Goal: Information Seeking & Learning: Learn about a topic

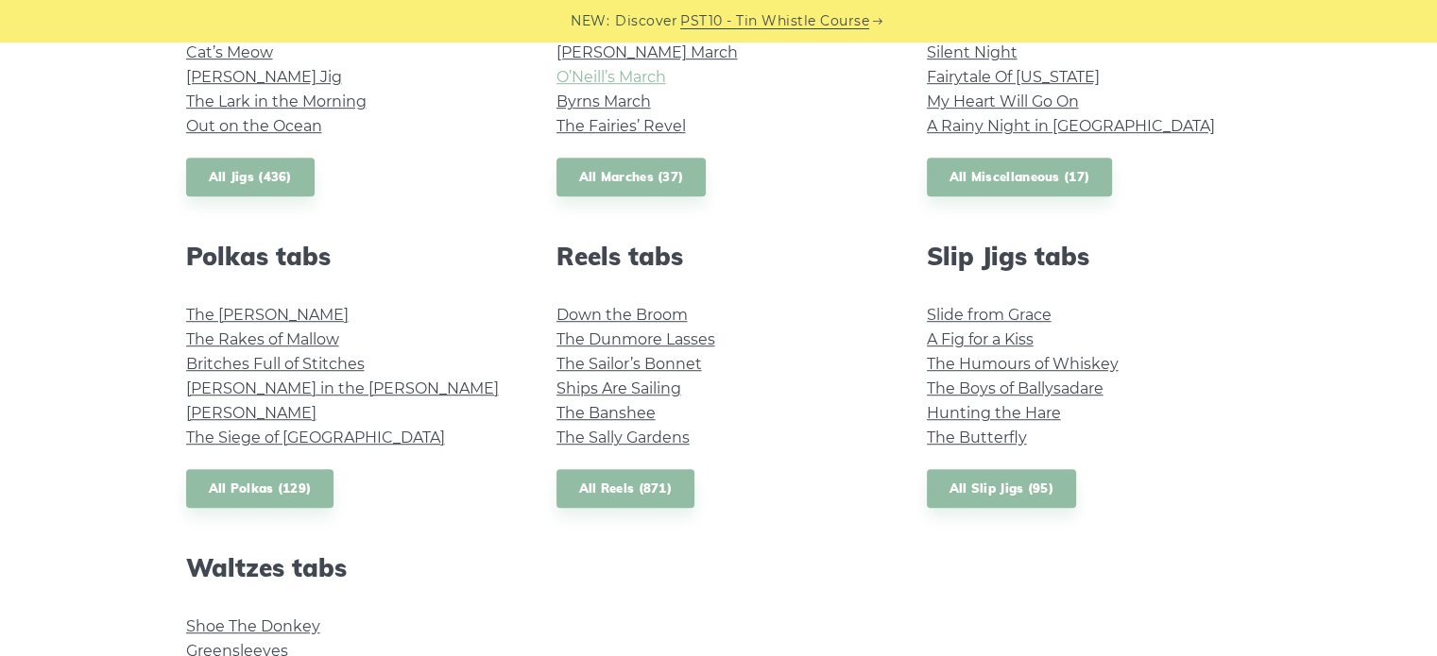
scroll to position [1228, 0]
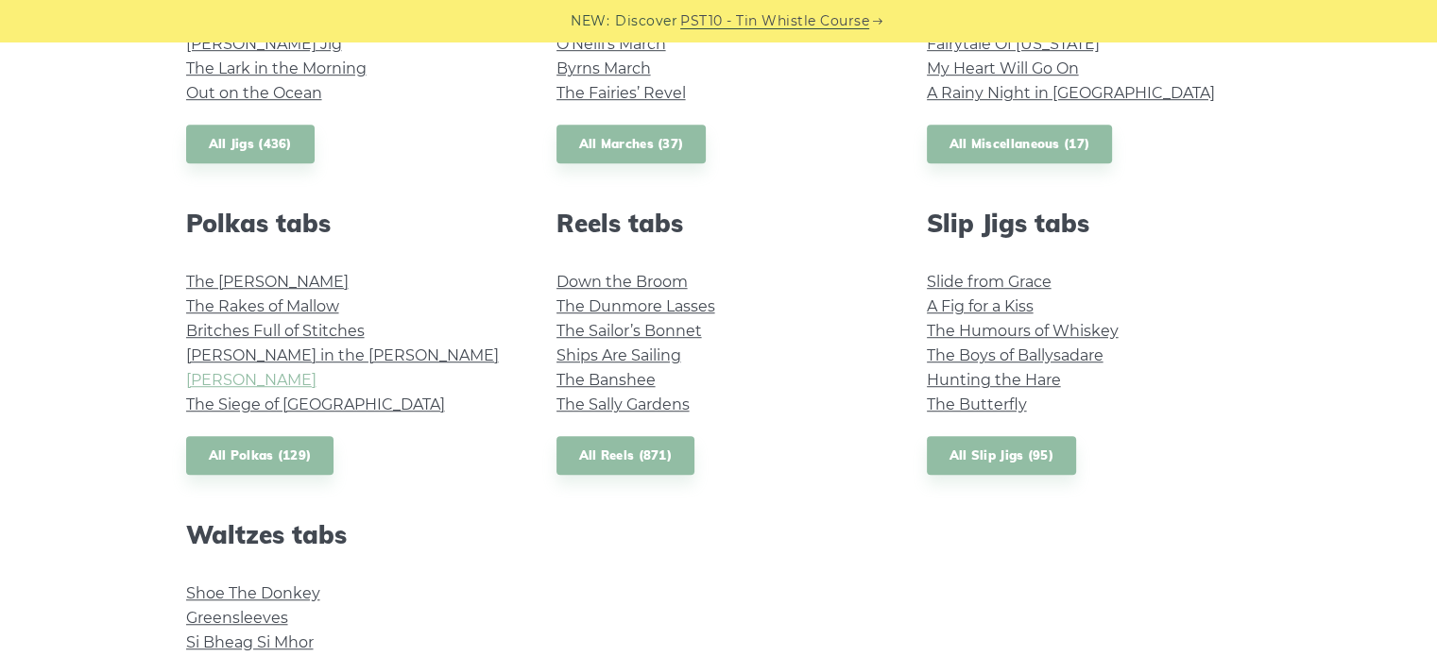
click at [247, 381] on link "John Ryan’s" at bounding box center [251, 380] width 130 height 18
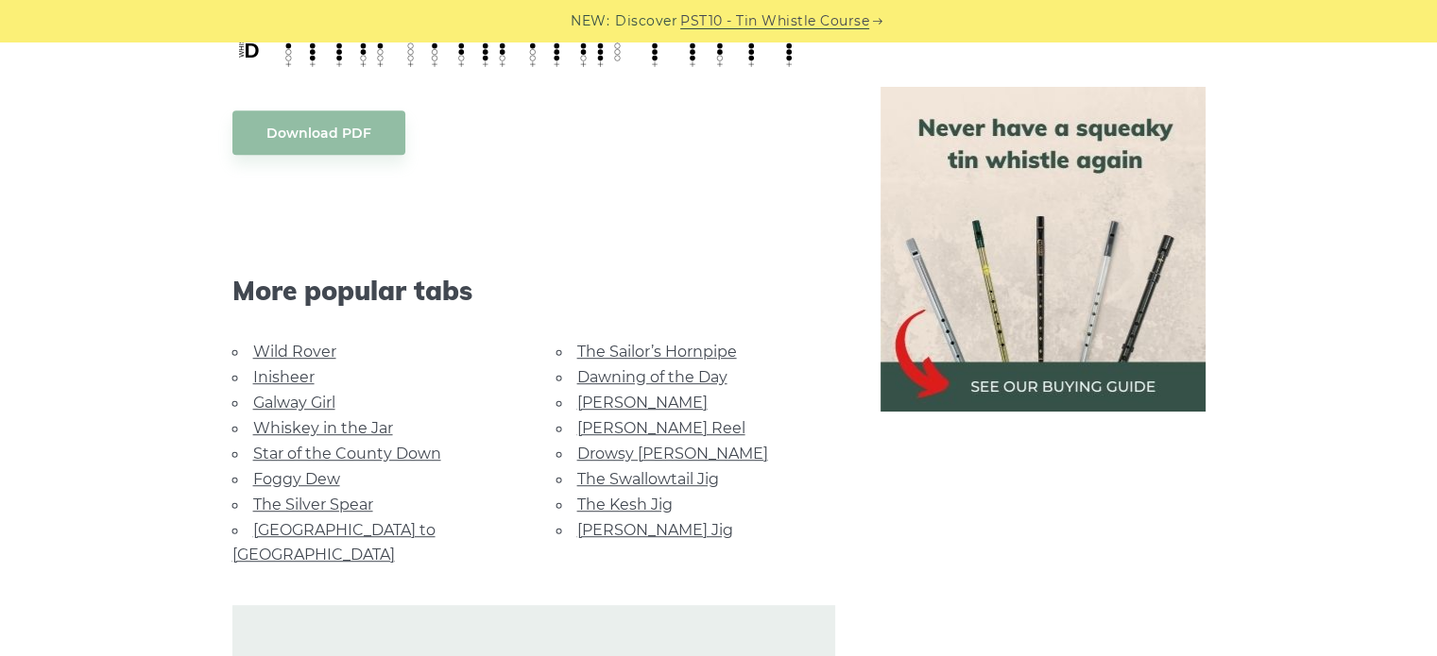
scroll to position [1039, 0]
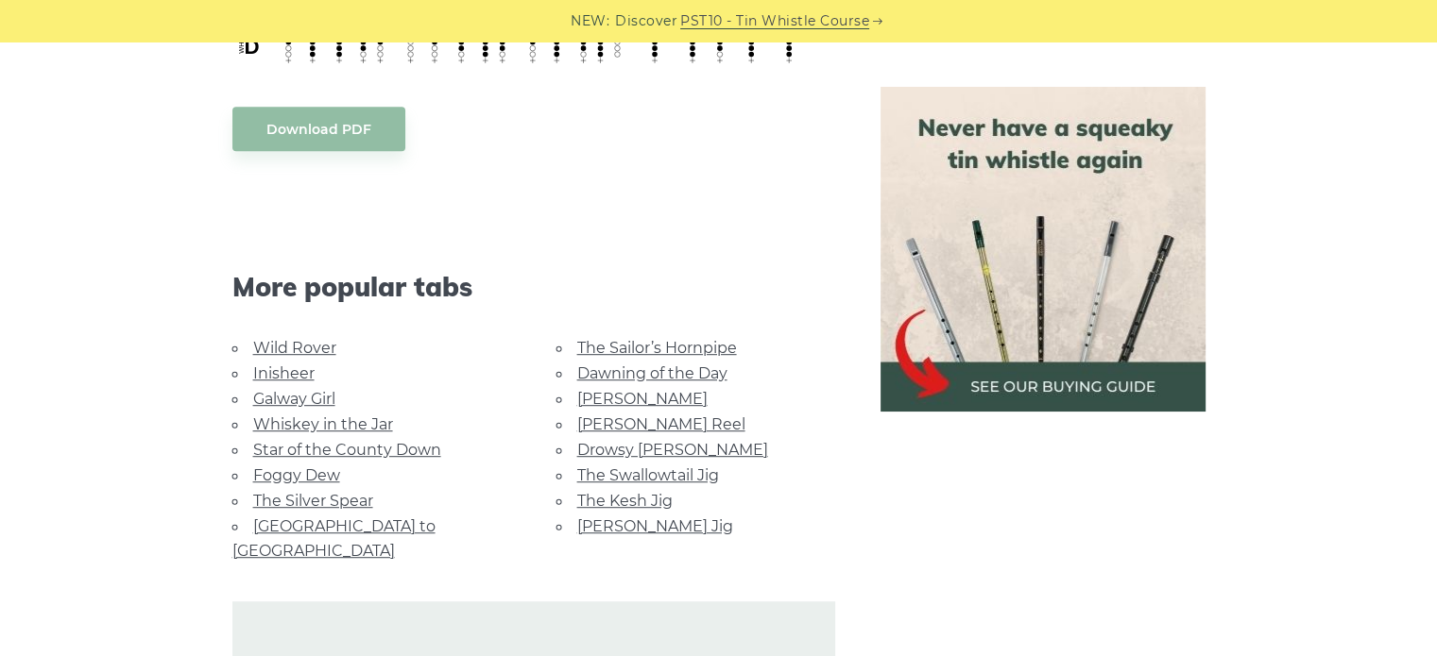
click at [344, 494] on link "The Silver Spear" at bounding box center [313, 501] width 120 height 18
click at [611, 445] on link "Drowsy [PERSON_NAME]" at bounding box center [672, 450] width 191 height 18
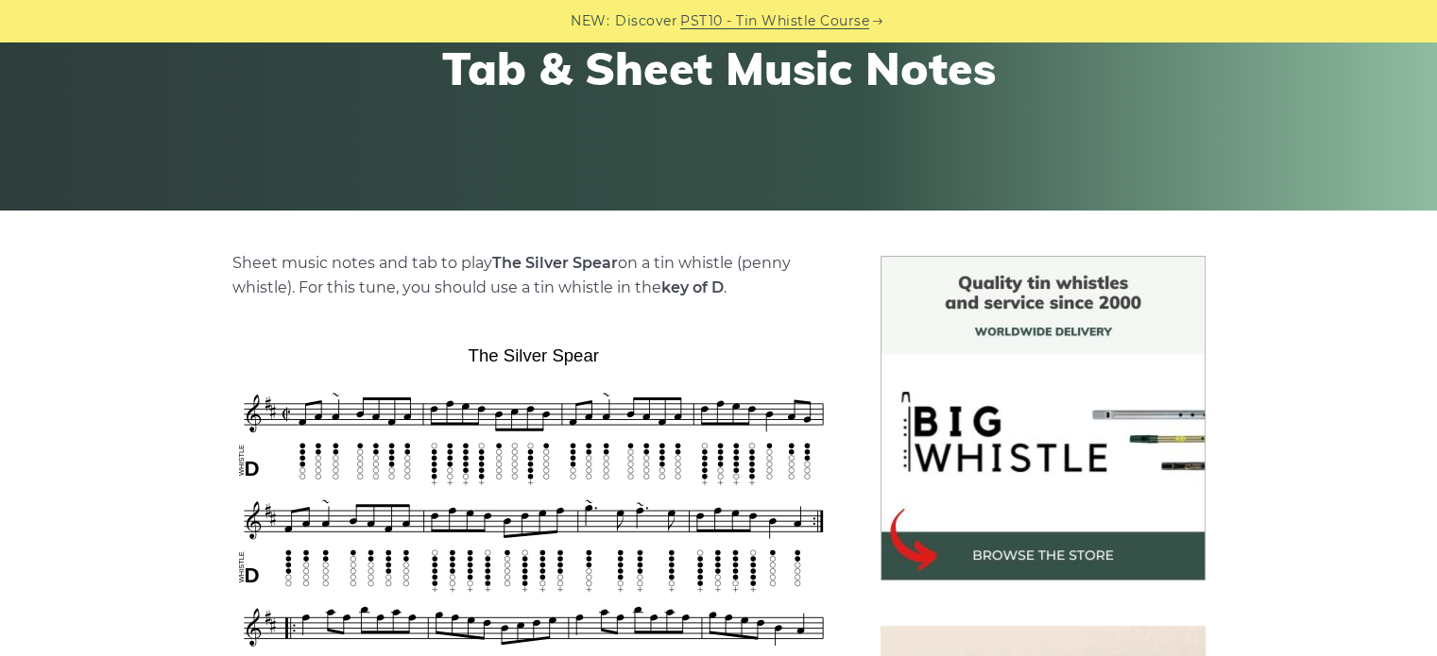
scroll to position [283, 0]
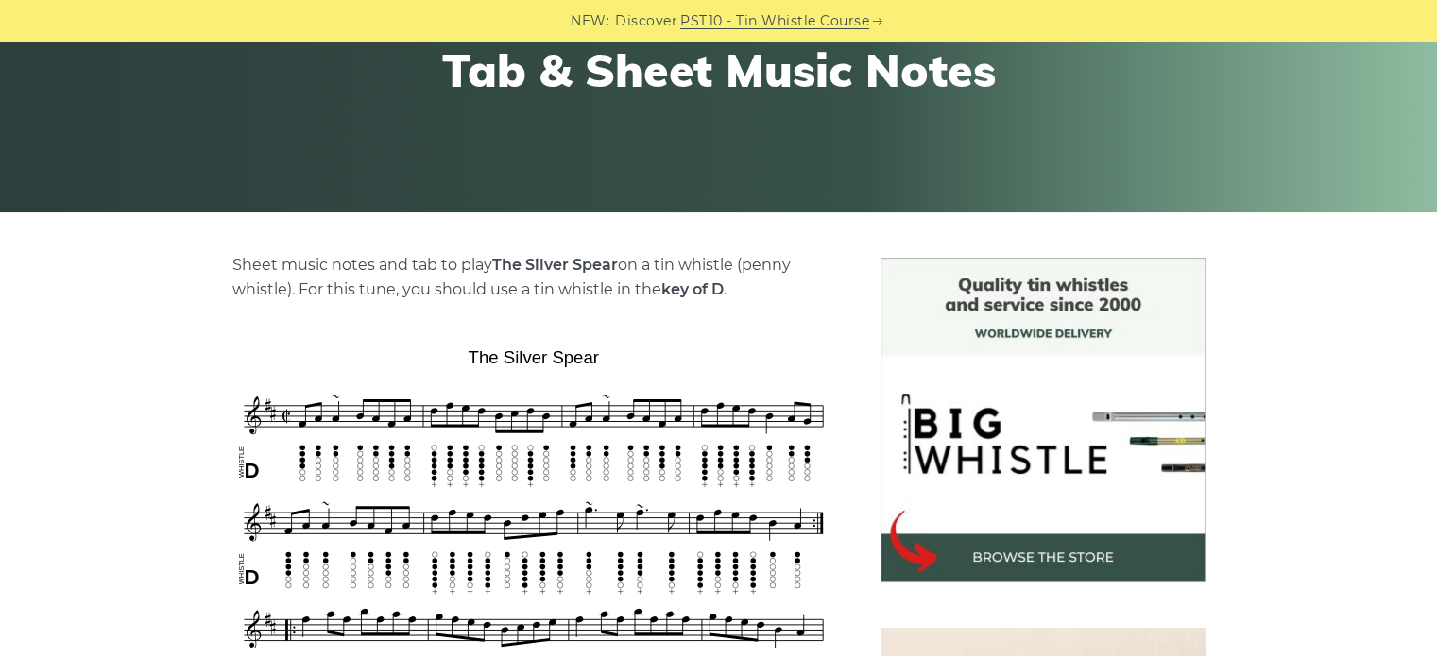
click at [1046, 555] on img at bounding box center [1042, 420] width 325 height 325
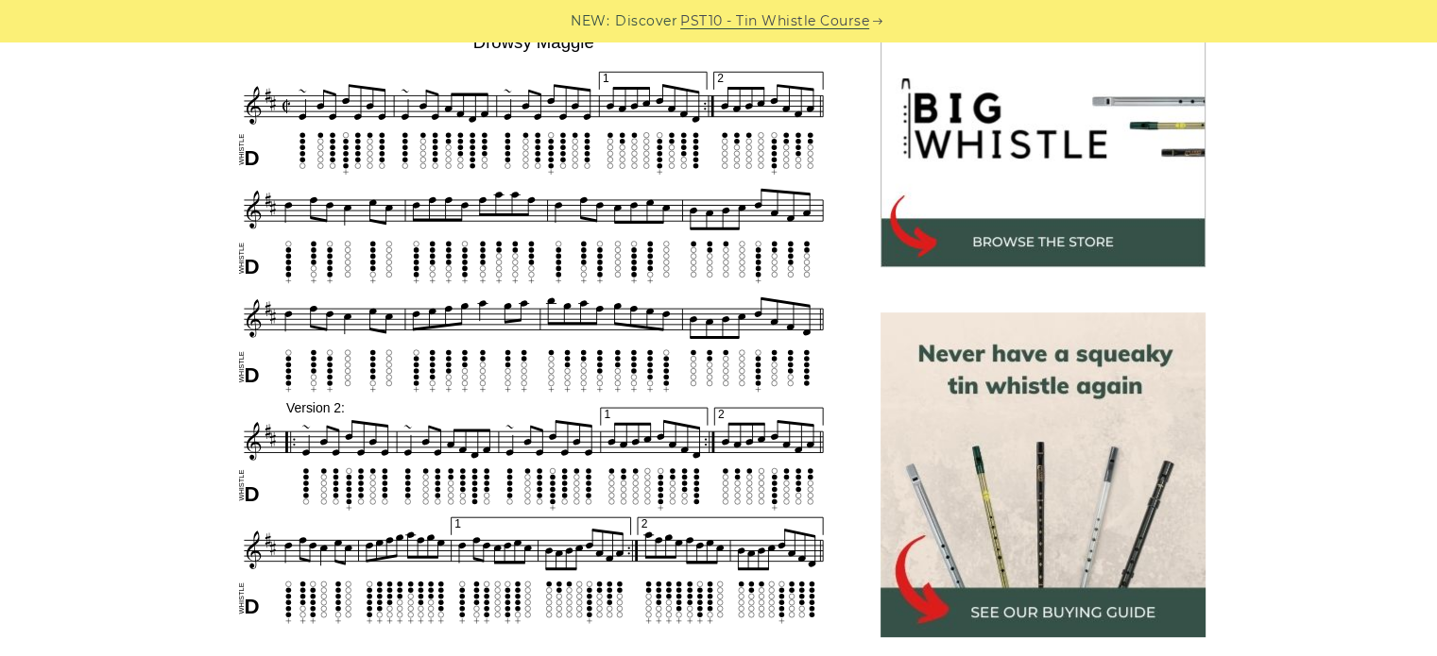
scroll to position [567, 0]
